Goal: Information Seeking & Learning: Learn about a topic

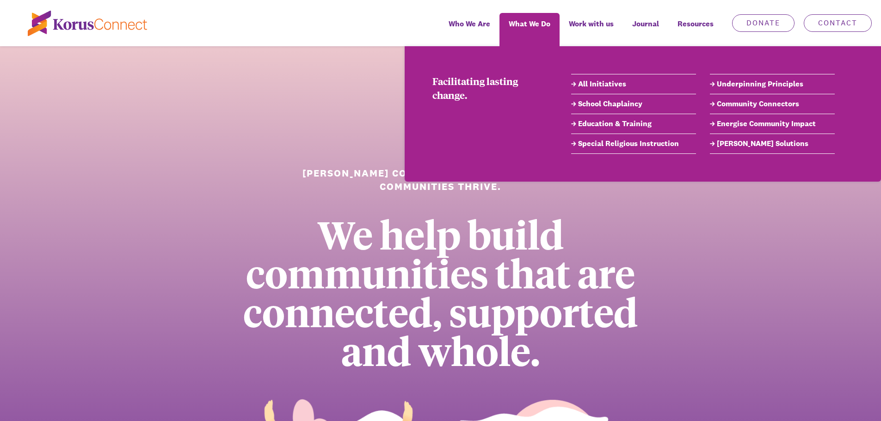
click at [580, 103] on link "School Chaplaincy" at bounding box center [633, 104] width 125 height 11
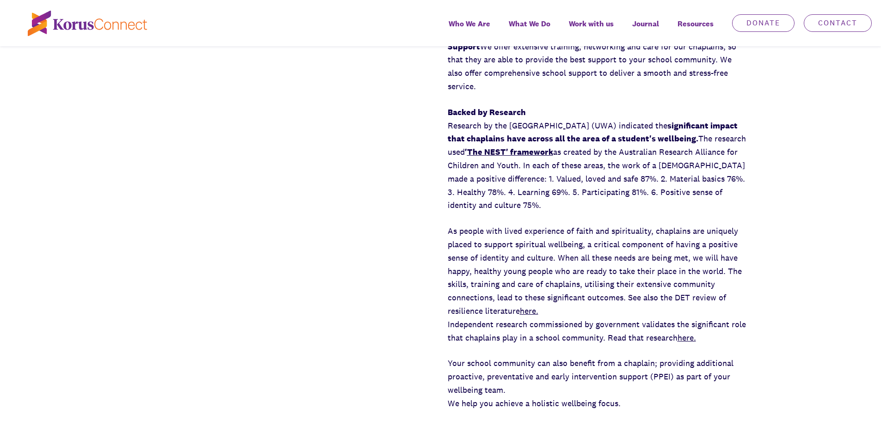
scroll to position [879, 0]
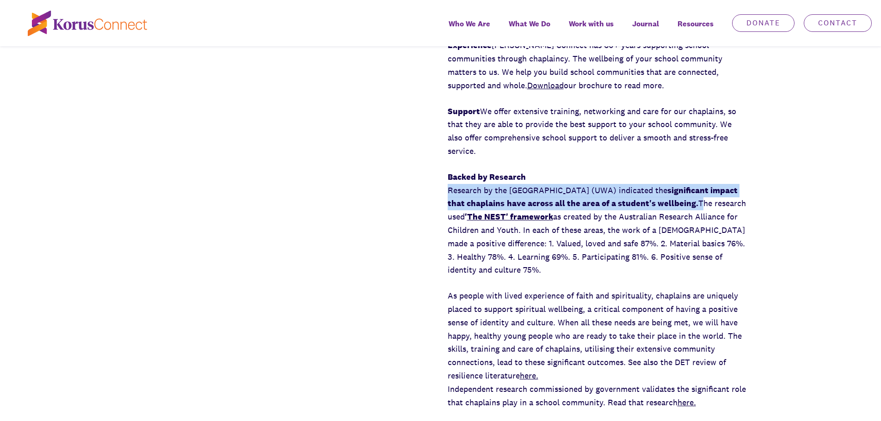
drag, startPoint x: 446, startPoint y: 190, endPoint x: 723, endPoint y: 202, distance: 277.3
click at [723, 202] on div "Experience the [PERSON_NAME] Connect Difference We support the school as well a…" at bounding box center [440, 203] width 881 height 777
copy p "Research by the [GEOGRAPHIC_DATA] (UWA) indicated the significant impact that c…"
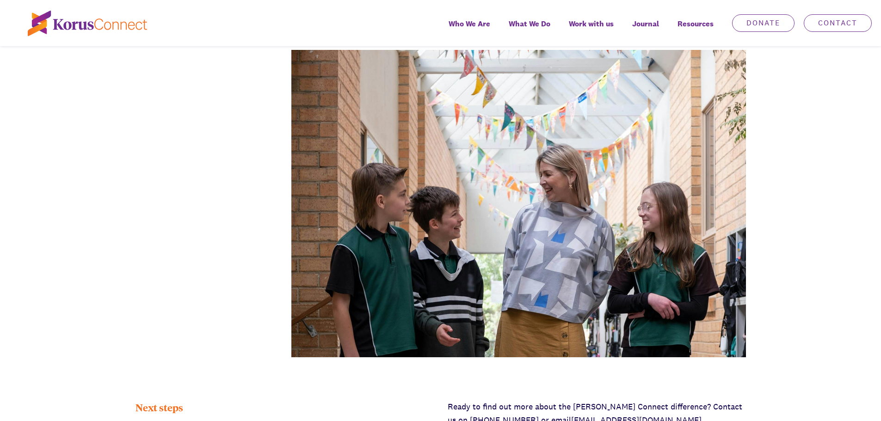
scroll to position [2960, 0]
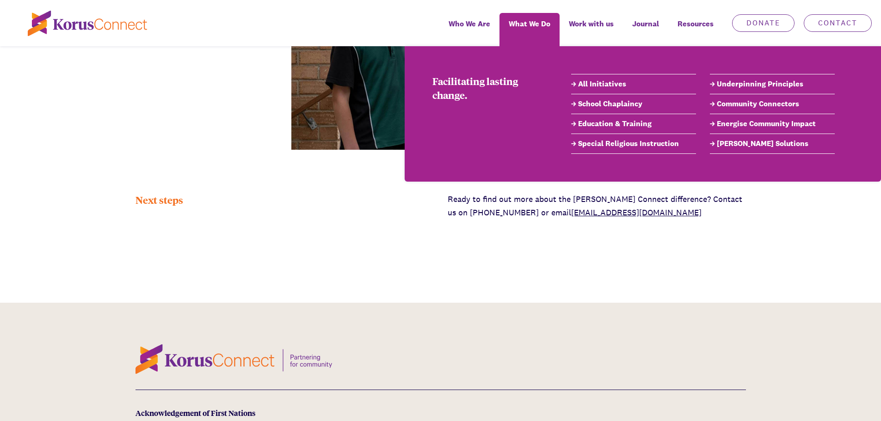
click at [734, 103] on link "Community Connectors" at bounding box center [772, 104] width 125 height 11
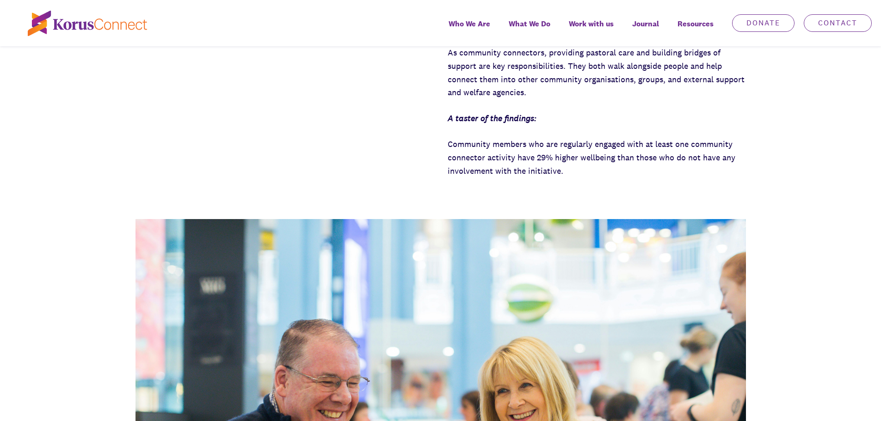
scroll to position [925, 0]
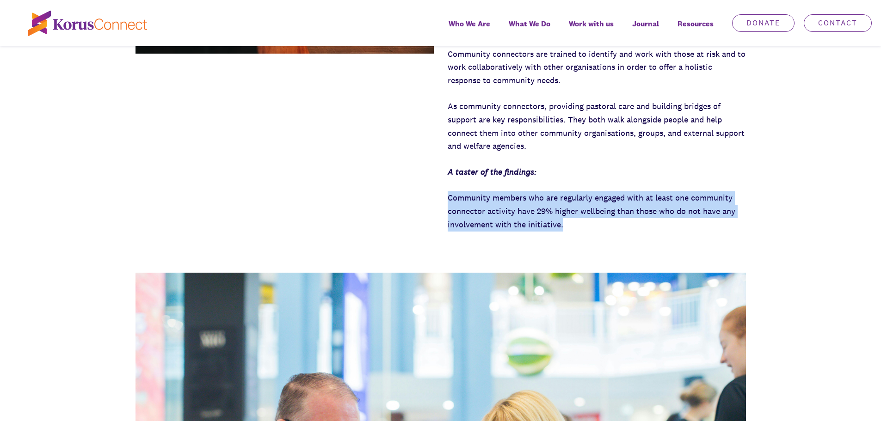
drag, startPoint x: 446, startPoint y: 171, endPoint x: 611, endPoint y: 196, distance: 167.0
click at [611, 196] on div "About Community Connectors [PERSON_NAME] Connect helps build communities that a…" at bounding box center [440, 42] width 881 height 377
copy p "Community members who are regularly engaged with at least one community connect…"
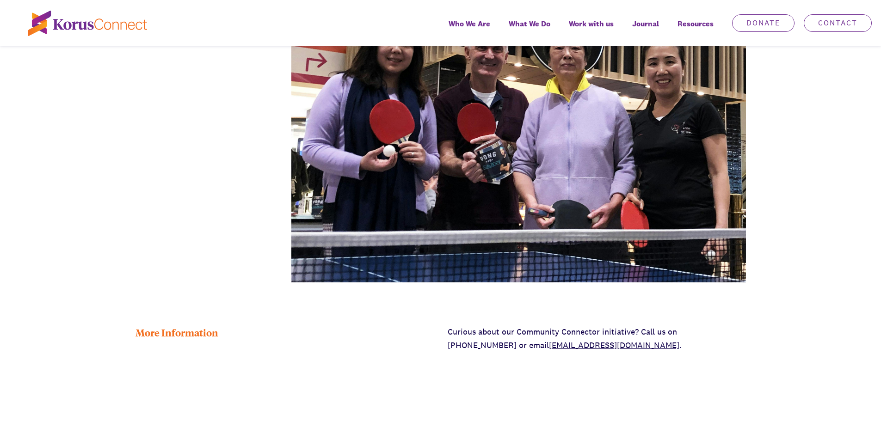
scroll to position [2266, 0]
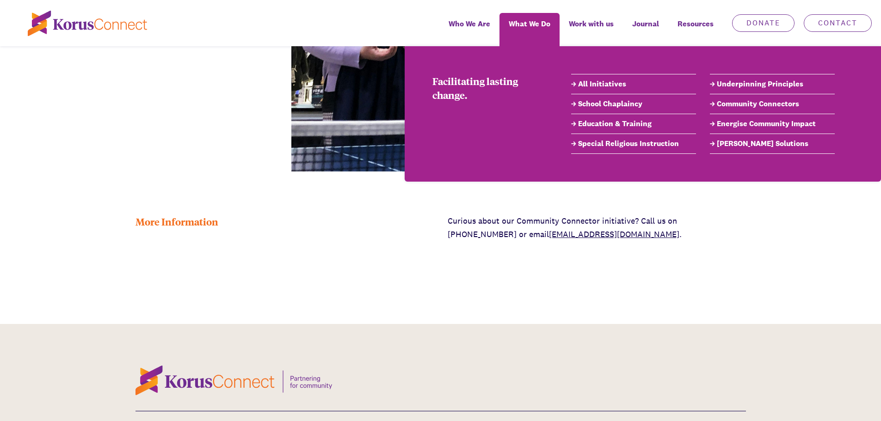
click at [602, 142] on link "Special Religious Instruction" at bounding box center [633, 143] width 125 height 11
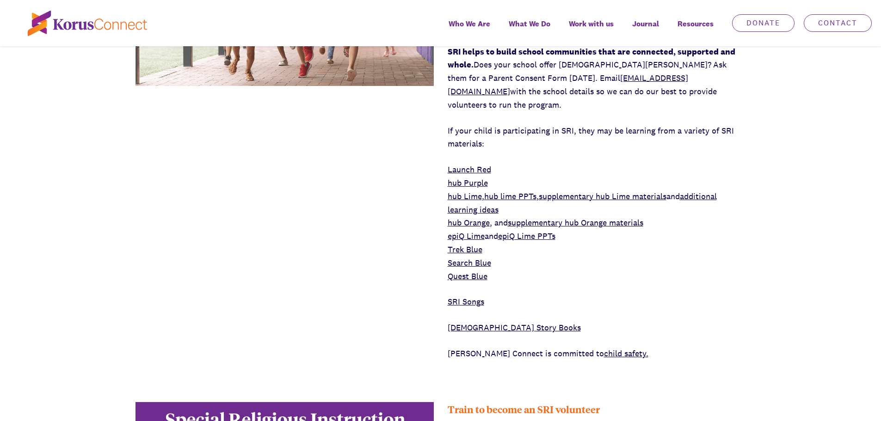
scroll to position [694, 0]
